Goal: Task Accomplishment & Management: Manage account settings

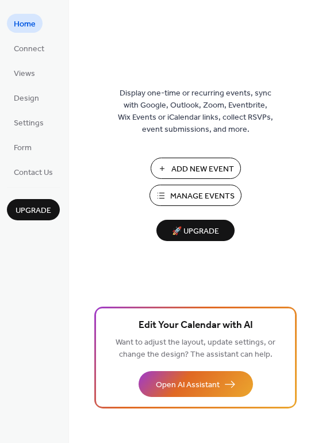
click at [210, 196] on span "Manage Events" at bounding box center [202, 197] width 64 height 12
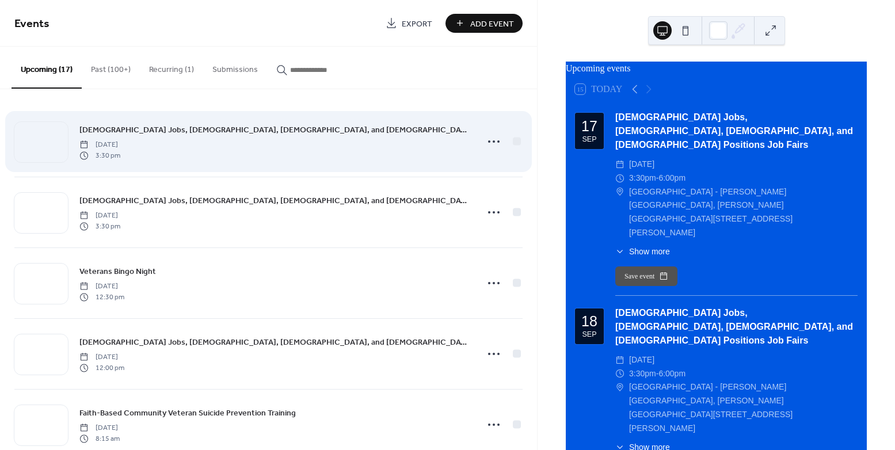
click at [402, 143] on div "Part-time Jobs, Internship, Apprenticeship, and Full Time Positions Job Fairs W…" at bounding box center [274, 141] width 391 height 37
click at [291, 132] on span "Part-time Jobs, Internship, Apprenticeship, and Full Time Positions Job Fairs" at bounding box center [274, 130] width 391 height 12
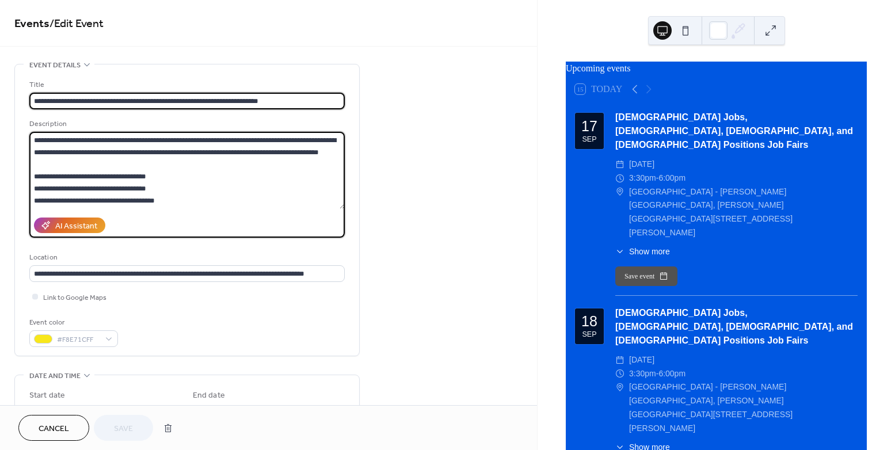
click at [291, 132] on textarea "**********" at bounding box center [186, 170] width 315 height 77
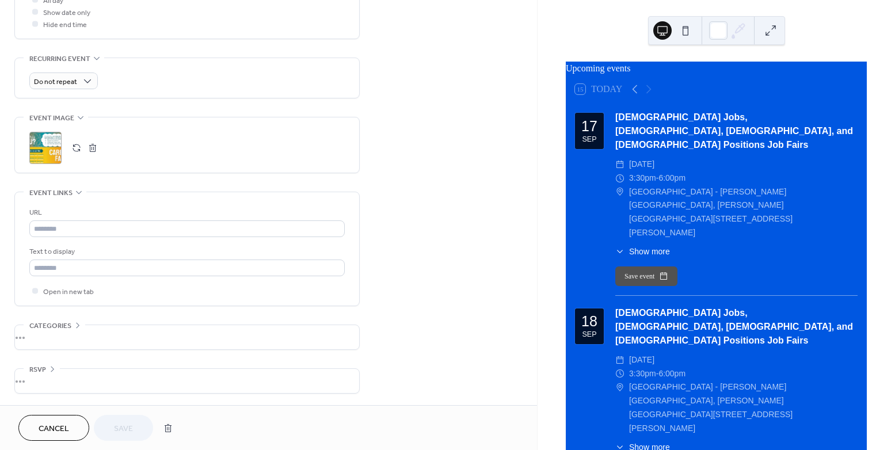
scroll to position [63, 0]
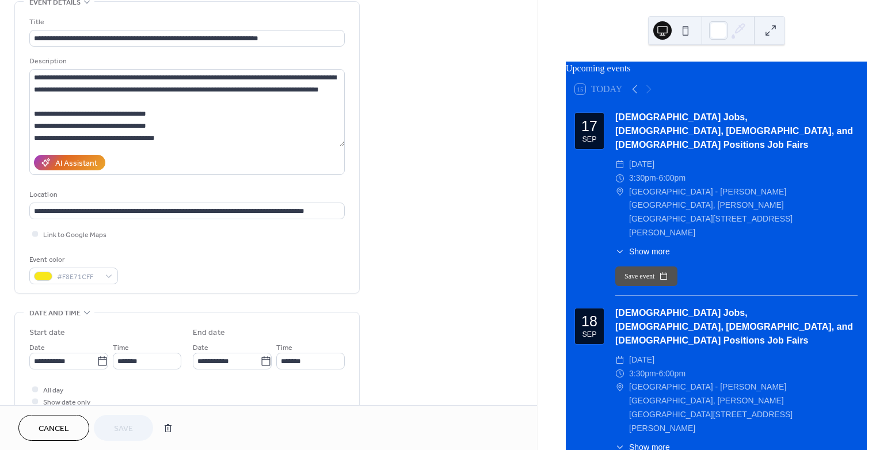
click at [49, 437] on button "Cancel" at bounding box center [53, 428] width 71 height 26
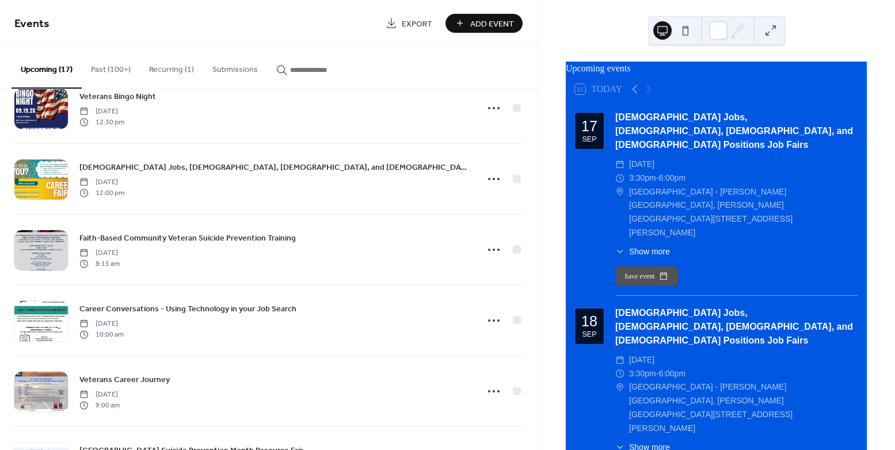
scroll to position [197, 0]
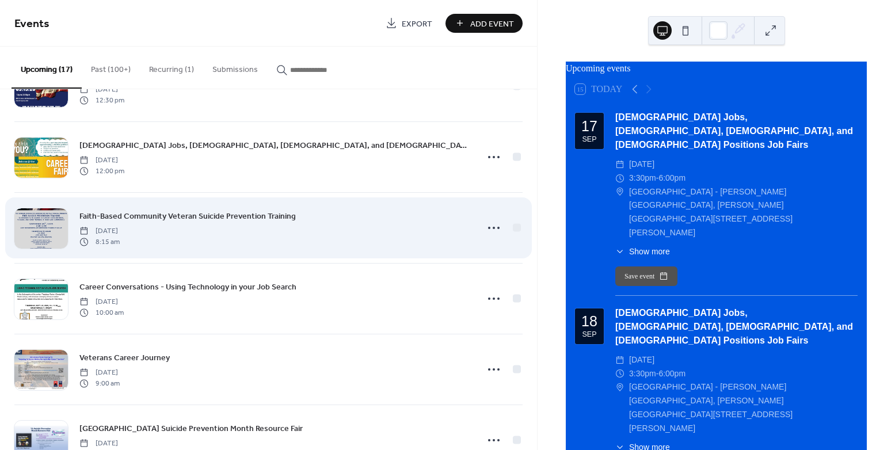
click at [121, 214] on span "Faith-Based Community Veteran Suicide Prevention Training" at bounding box center [187, 217] width 216 height 12
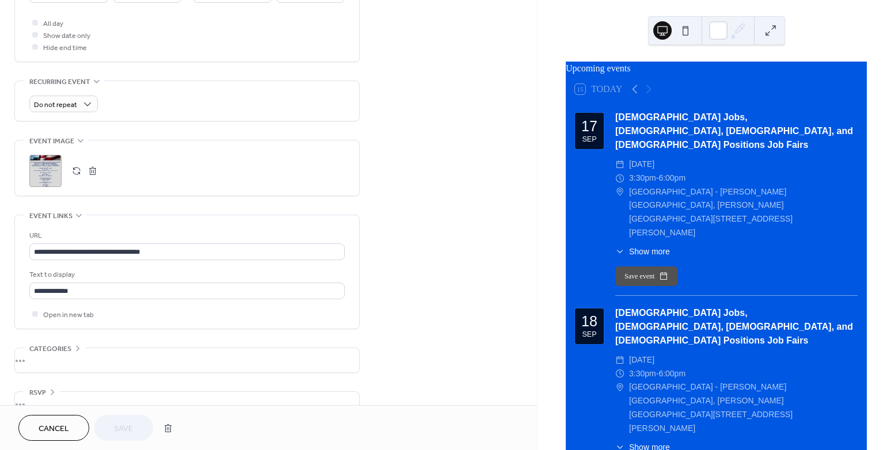
scroll to position [452, 0]
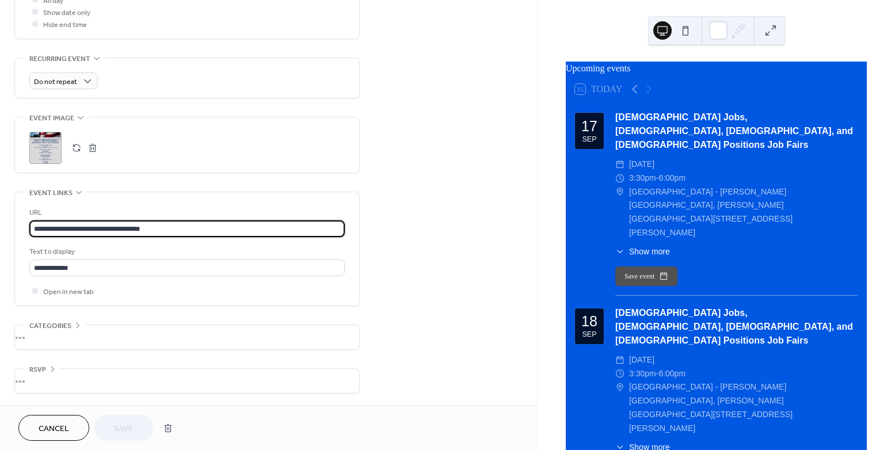
drag, startPoint x: 157, startPoint y: 230, endPoint x: 23, endPoint y: 230, distance: 134.1
click at [23, 230] on div "**********" at bounding box center [187, 248] width 344 height 113
click at [50, 428] on span "Cancel" at bounding box center [54, 429] width 31 height 12
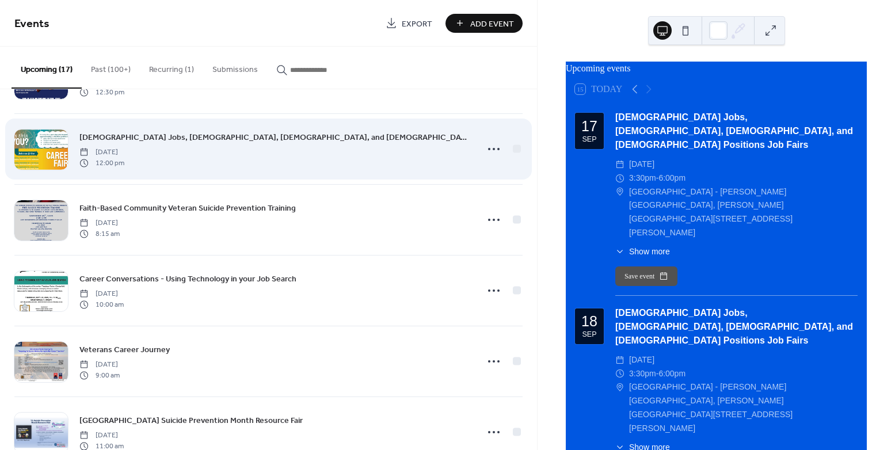
scroll to position [205, 0]
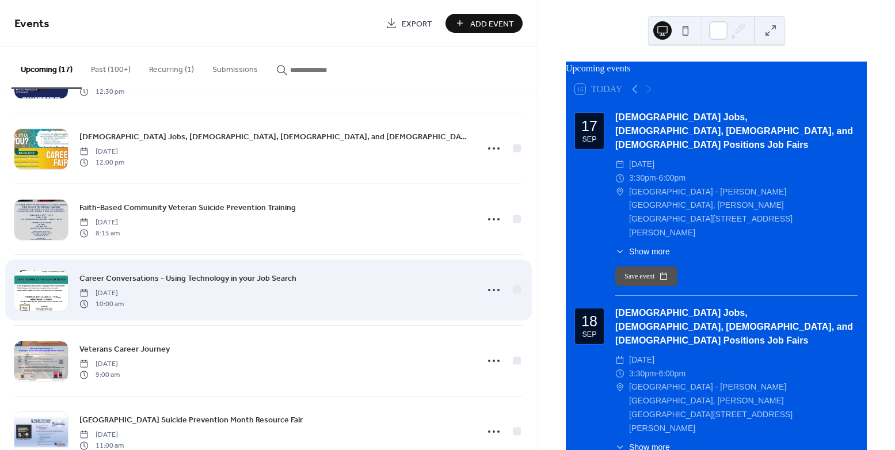
click at [120, 292] on span "Thursday, September 25, 2025" at bounding box center [101, 293] width 44 height 10
click at [125, 276] on span "Career Conversations - Using Technology in your Job Search" at bounding box center [187, 279] width 217 height 12
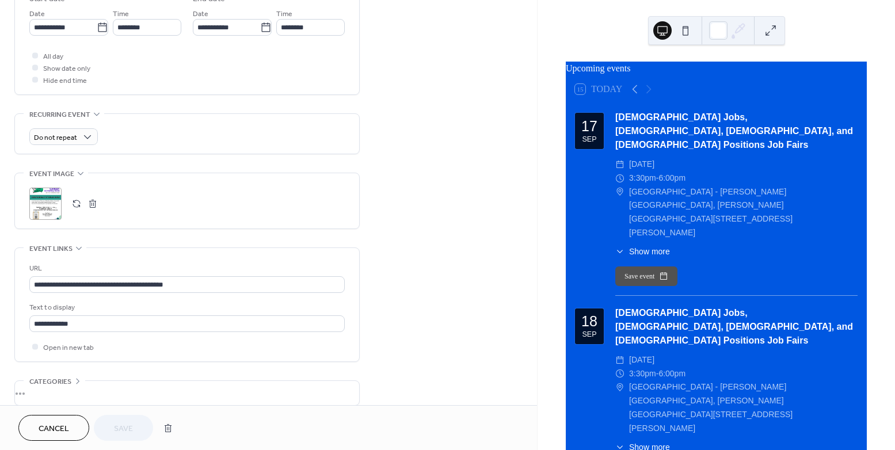
scroll to position [412, 0]
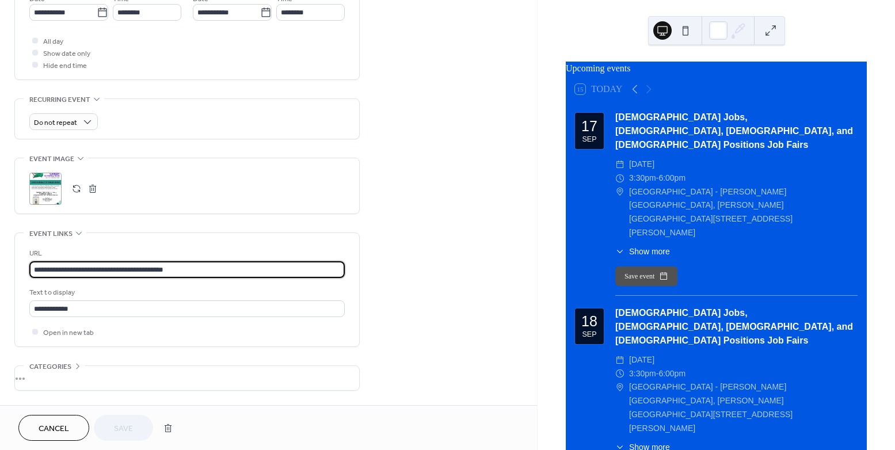
drag, startPoint x: 184, startPoint y: 271, endPoint x: 31, endPoint y: 271, distance: 153.7
click at [31, 271] on input "**********" at bounding box center [186, 269] width 315 height 17
click at [59, 424] on span "Cancel" at bounding box center [54, 429] width 31 height 12
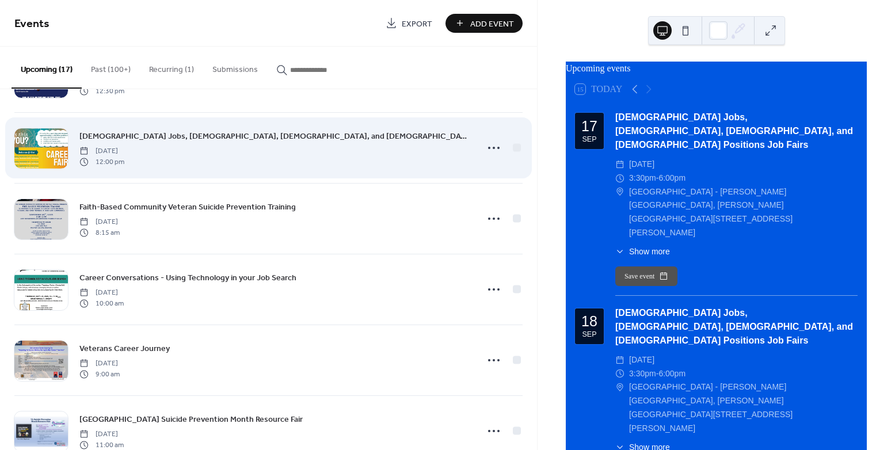
scroll to position [230, 0]
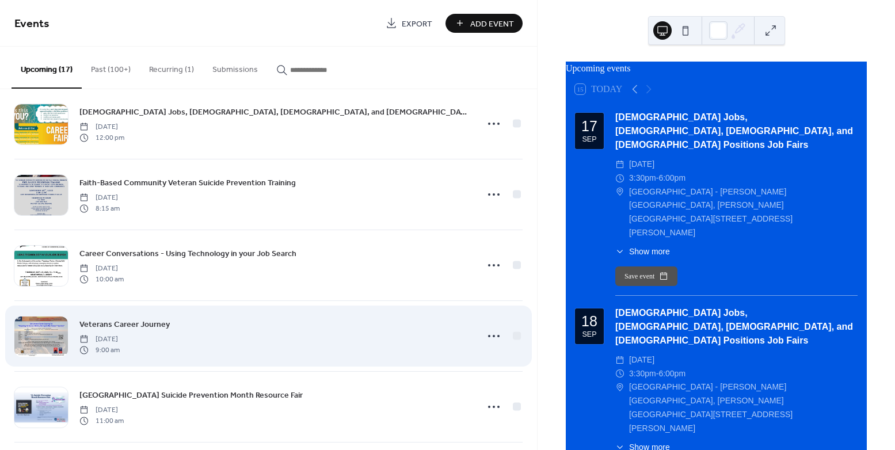
click at [53, 338] on div at bounding box center [41, 337] width 54 height 40
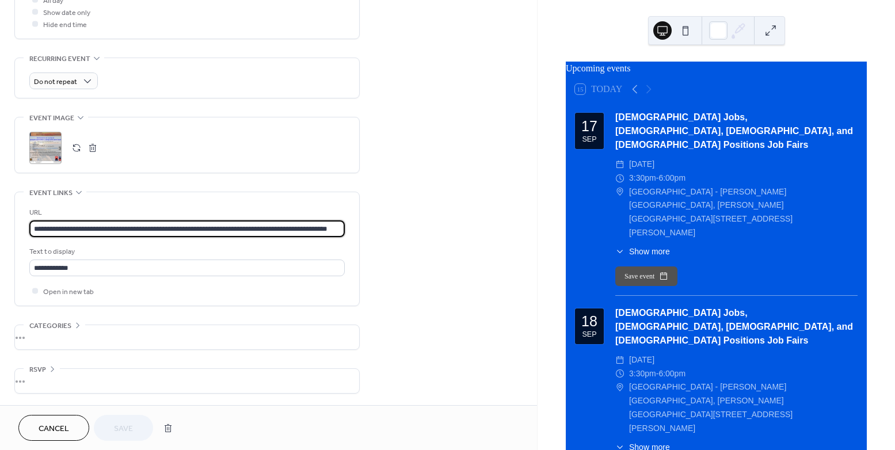
scroll to position [0, 16]
drag, startPoint x: 33, startPoint y: 230, endPoint x: 355, endPoint y: 231, distance: 322.3
click at [355, 231] on div "**********" at bounding box center [187, 248] width 344 height 113
click at [66, 431] on span "Cancel" at bounding box center [54, 429] width 31 height 12
